Goal: Task Accomplishment & Management: Complete application form

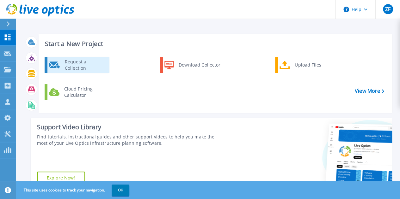
click at [96, 63] on div "Request a Collection" at bounding box center [85, 65] width 46 height 13
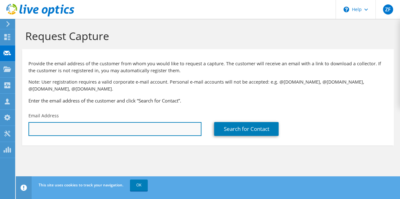
click at [92, 125] on input "text" at bounding box center [114, 129] width 173 height 14
paste input "Walker, Kory;"
drag, startPoint x: 97, startPoint y: 130, endPoint x: 0, endPoint y: 130, distance: 97.3
click at [0, 130] on div "ZF Partner Team Member Zach Ferdinand zachfer@cdwg.com cdwg My Profile Log Out …" at bounding box center [200, 99] width 400 height 199
type input "W"
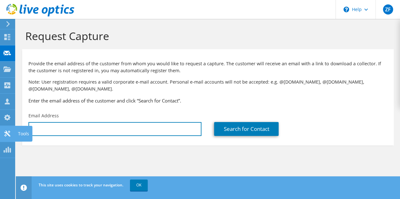
paste input "kwalker@murrietaca.gov"
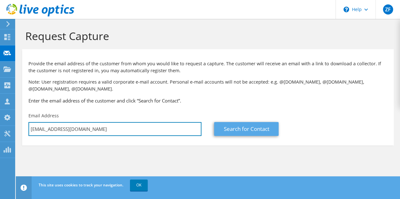
type input "kwalker@murrietaca.gov"
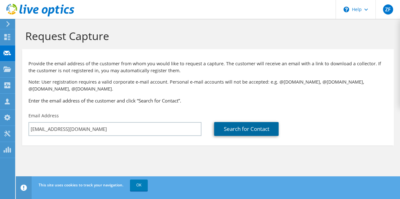
click at [224, 129] on link "Search for Contact" at bounding box center [246, 129] width 64 height 14
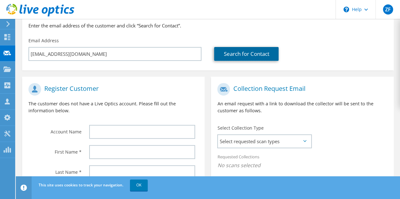
scroll to position [120, 0]
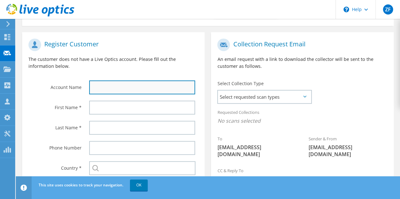
click at [147, 89] on input "text" at bounding box center [142, 88] width 106 height 14
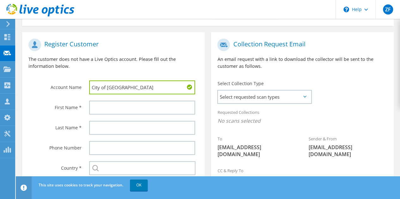
type input "City of Murrieta"
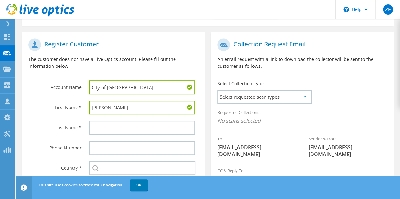
type input "Kyle"
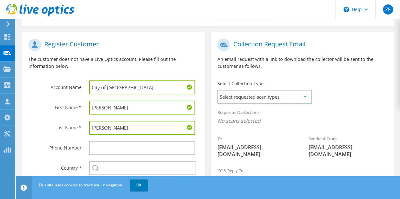
type input "Walker"
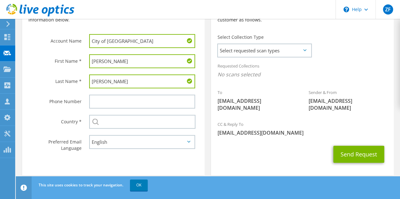
scroll to position [166, 0]
click at [103, 64] on input "Kyle" at bounding box center [142, 61] width 106 height 14
type input "Kory"
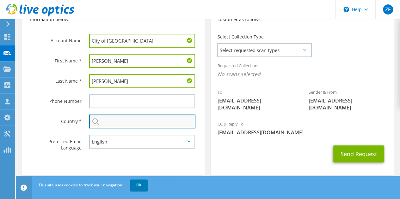
click at [106, 123] on input "text" at bounding box center [142, 122] width 106 height 14
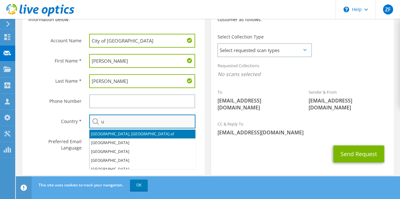
type input "United States"
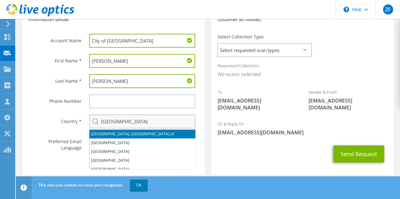
type input "7087729022"
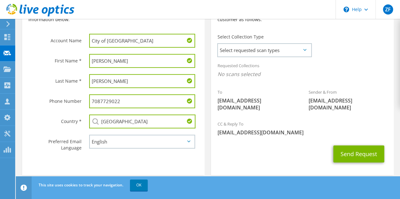
drag, startPoint x: 125, startPoint y: 98, endPoint x: 81, endPoint y: 98, distance: 44.2
click at [81, 98] on div "Phone Number 7087729022" at bounding box center [113, 101] width 182 height 20
click at [304, 50] on icon at bounding box center [304, 50] width 3 height 2
click at [305, 49] on icon at bounding box center [304, 50] width 3 height 2
click at [276, 51] on span "Select requested scan types" at bounding box center [264, 50] width 93 height 13
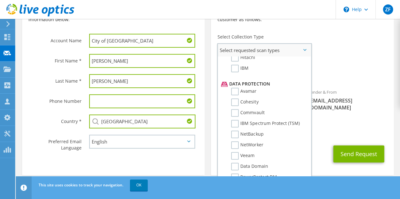
scroll to position [253, 0]
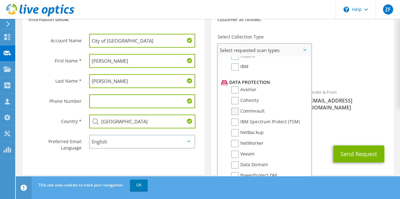
click at [234, 112] on label "Commvault" at bounding box center [247, 112] width 33 height 8
click at [0, 0] on input "Commvault" at bounding box center [0, 0] width 0 height 0
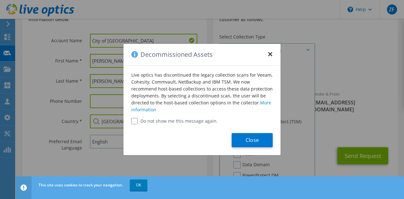
click at [268, 55] on button "×" at bounding box center [270, 52] width 5 height 5
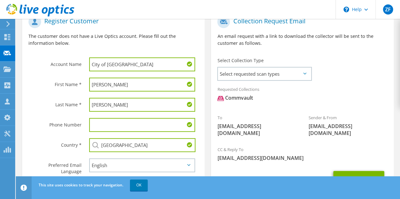
scroll to position [142, 0]
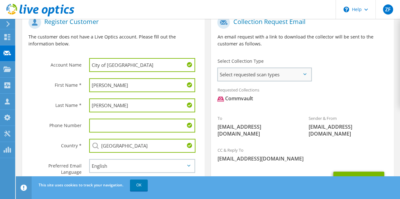
click at [304, 73] on span "Select requested scan types" at bounding box center [264, 74] width 93 height 13
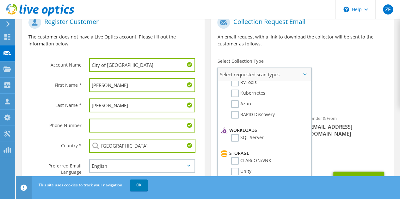
scroll to position [0, 0]
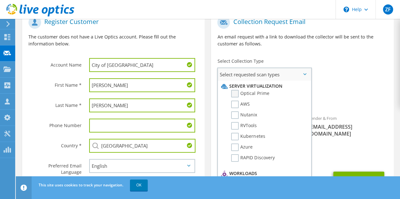
click at [235, 95] on label "Optical Prime" at bounding box center [250, 94] width 38 height 8
click at [0, 0] on input "Optical Prime" at bounding box center [0, 0] width 0 height 0
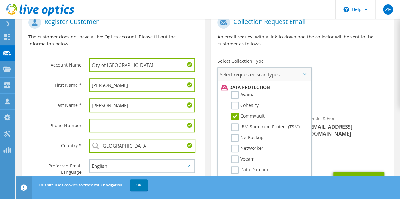
scroll to position [272, 0]
click at [238, 115] on label "Commvault" at bounding box center [247, 116] width 33 height 8
click at [0, 0] on input "Commvault" at bounding box center [0, 0] width 0 height 0
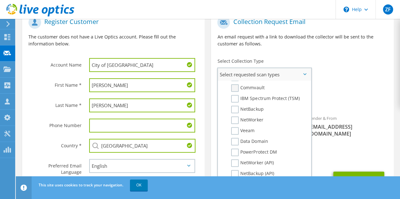
scroll to position [169, 0]
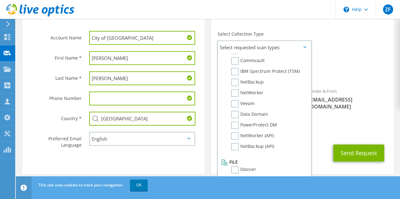
click at [124, 95] on input "text" at bounding box center [142, 99] width 106 height 14
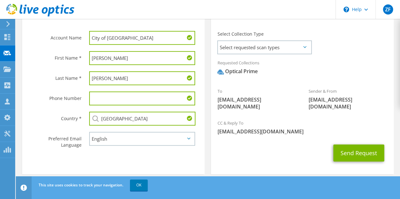
paste input "951-461-6427"
type input "951-461-6427"
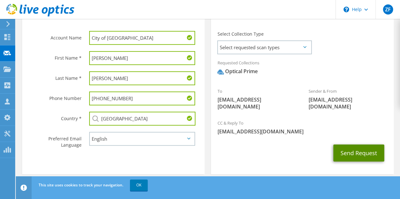
click at [345, 147] on button "Send Request" at bounding box center [358, 153] width 51 height 17
